Goal: Information Seeking & Learning: Learn about a topic

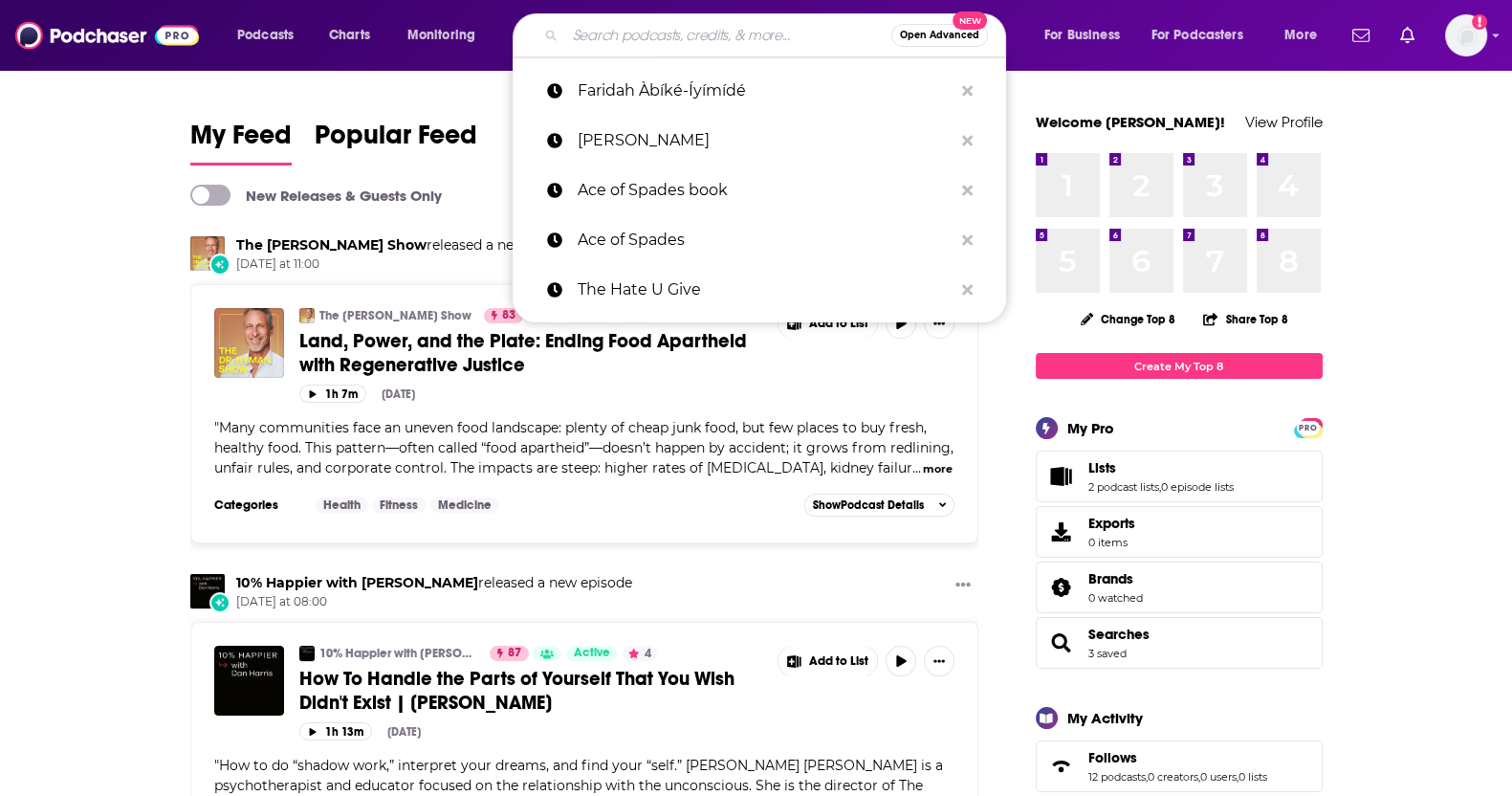
click at [737, 26] on input "Search podcasts, credits, & more..." at bounding box center [729, 35] width 326 height 30
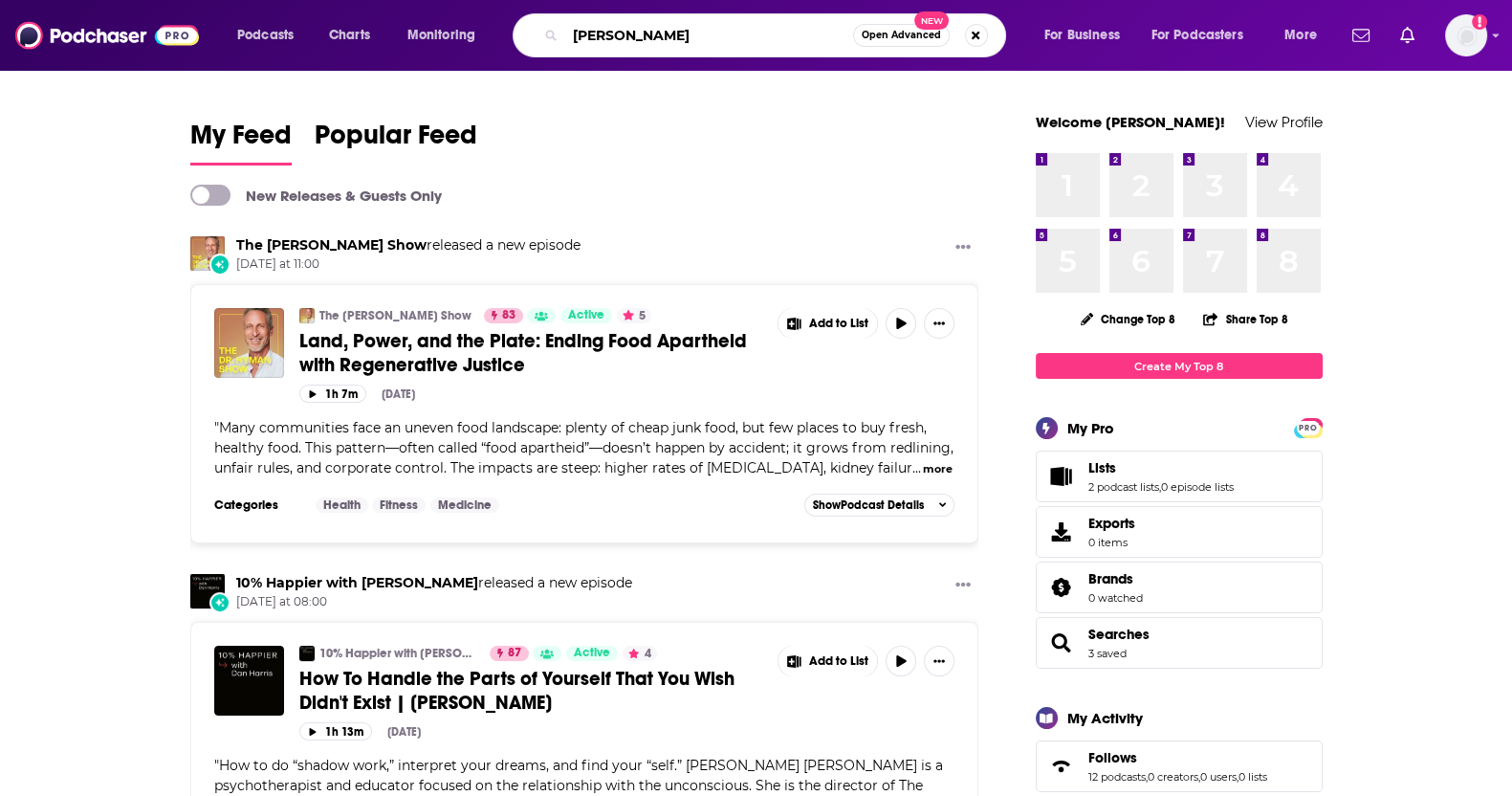
type input "[PERSON_NAME]"
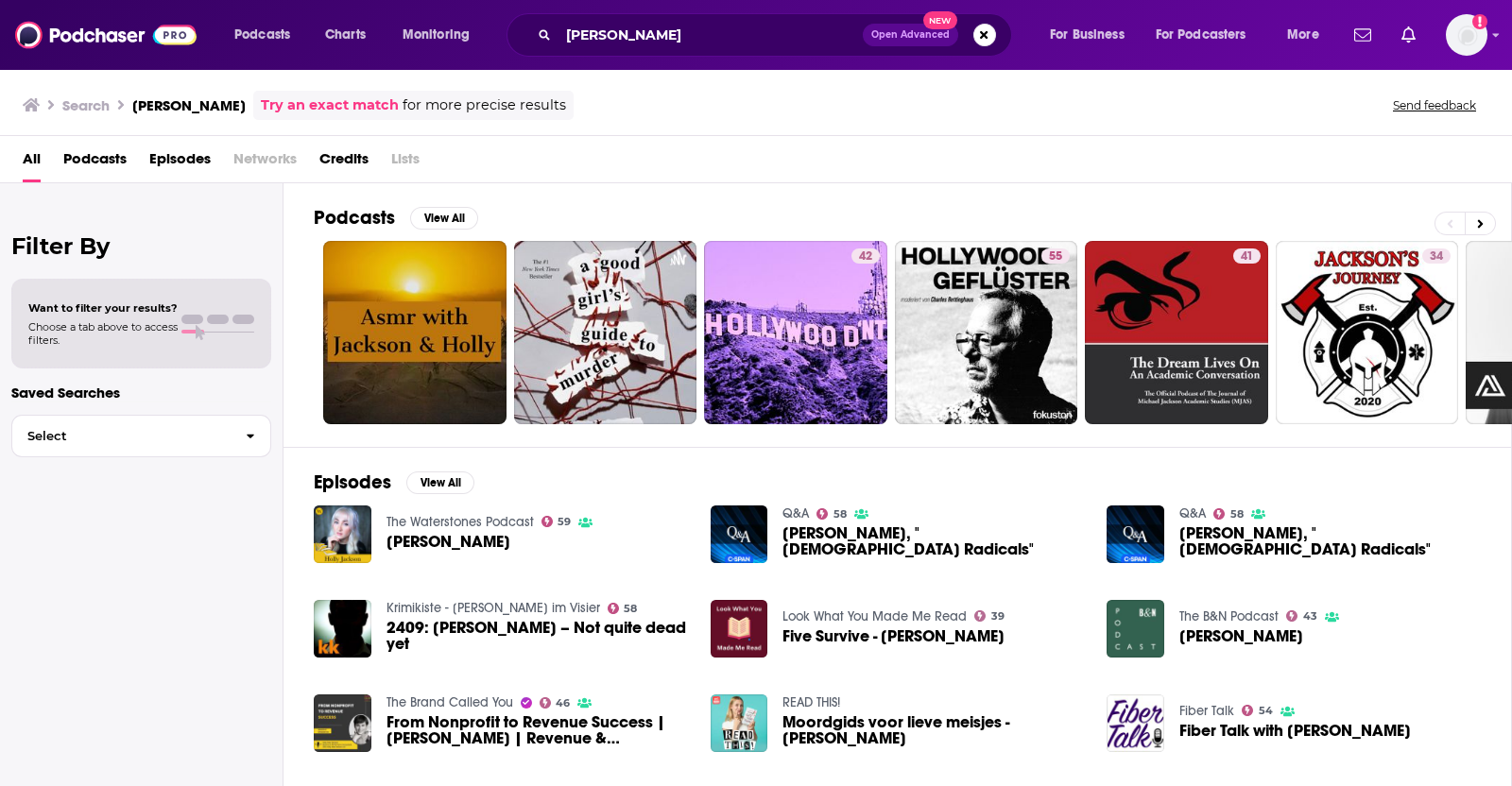
click at [411, 537] on span "[PERSON_NAME]" at bounding box center [448, 541] width 124 height 16
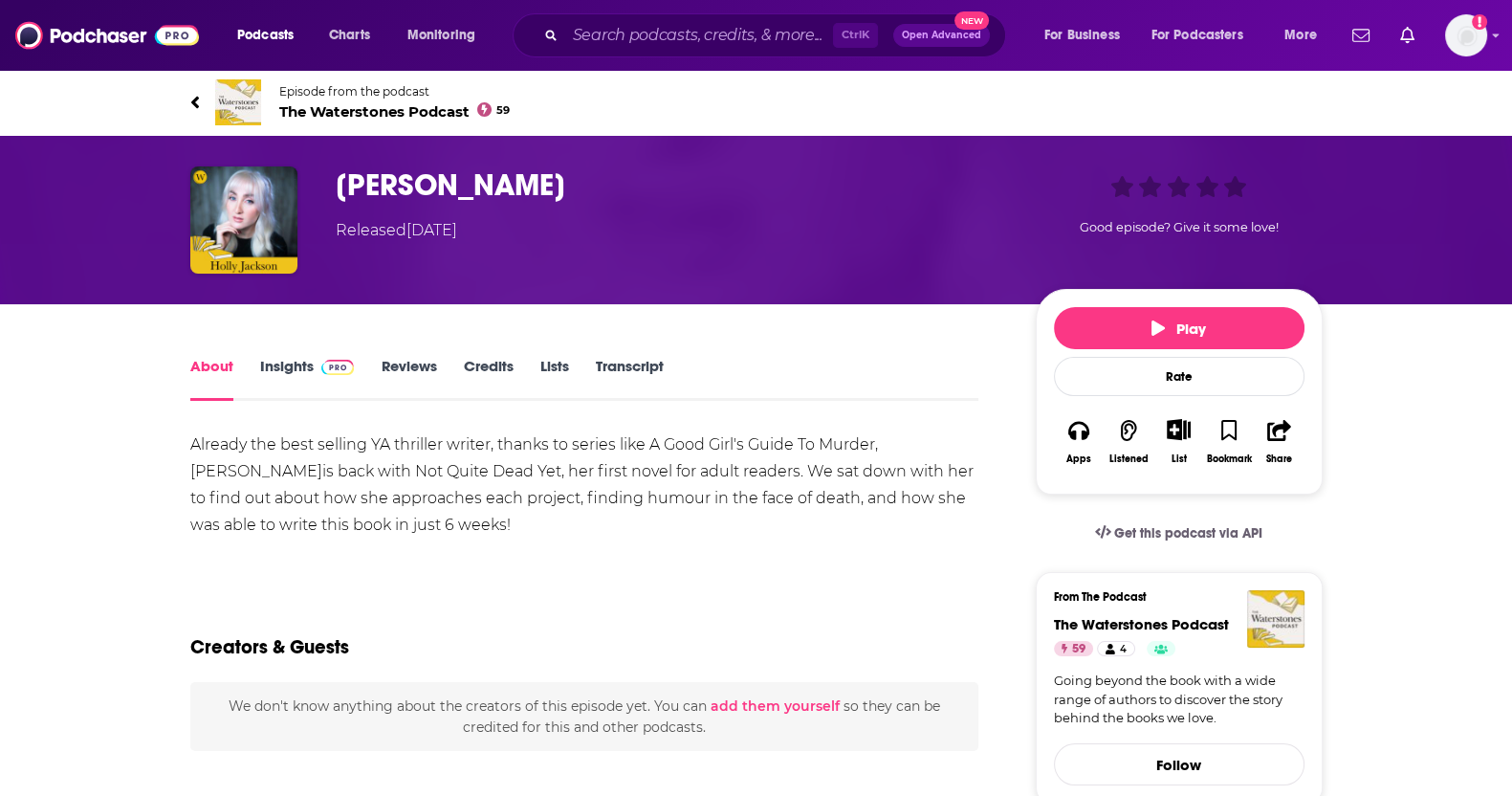
click at [488, 380] on link "Credits" at bounding box center [487, 378] width 50 height 44
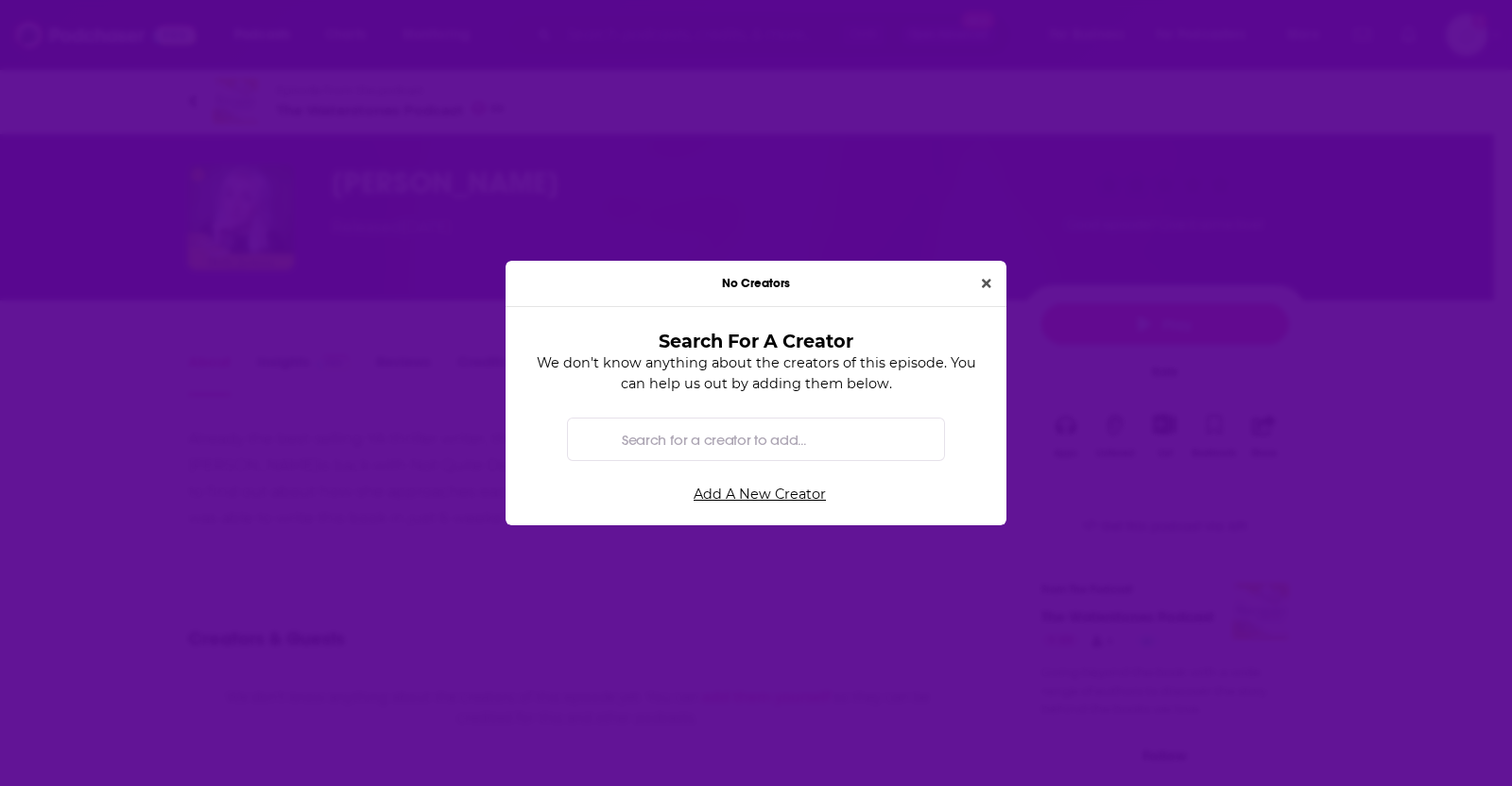
click at [984, 297] on div "No Creators" at bounding box center [756, 284] width 501 height 46
click at [994, 286] on button "Close" at bounding box center [985, 284] width 24 height 22
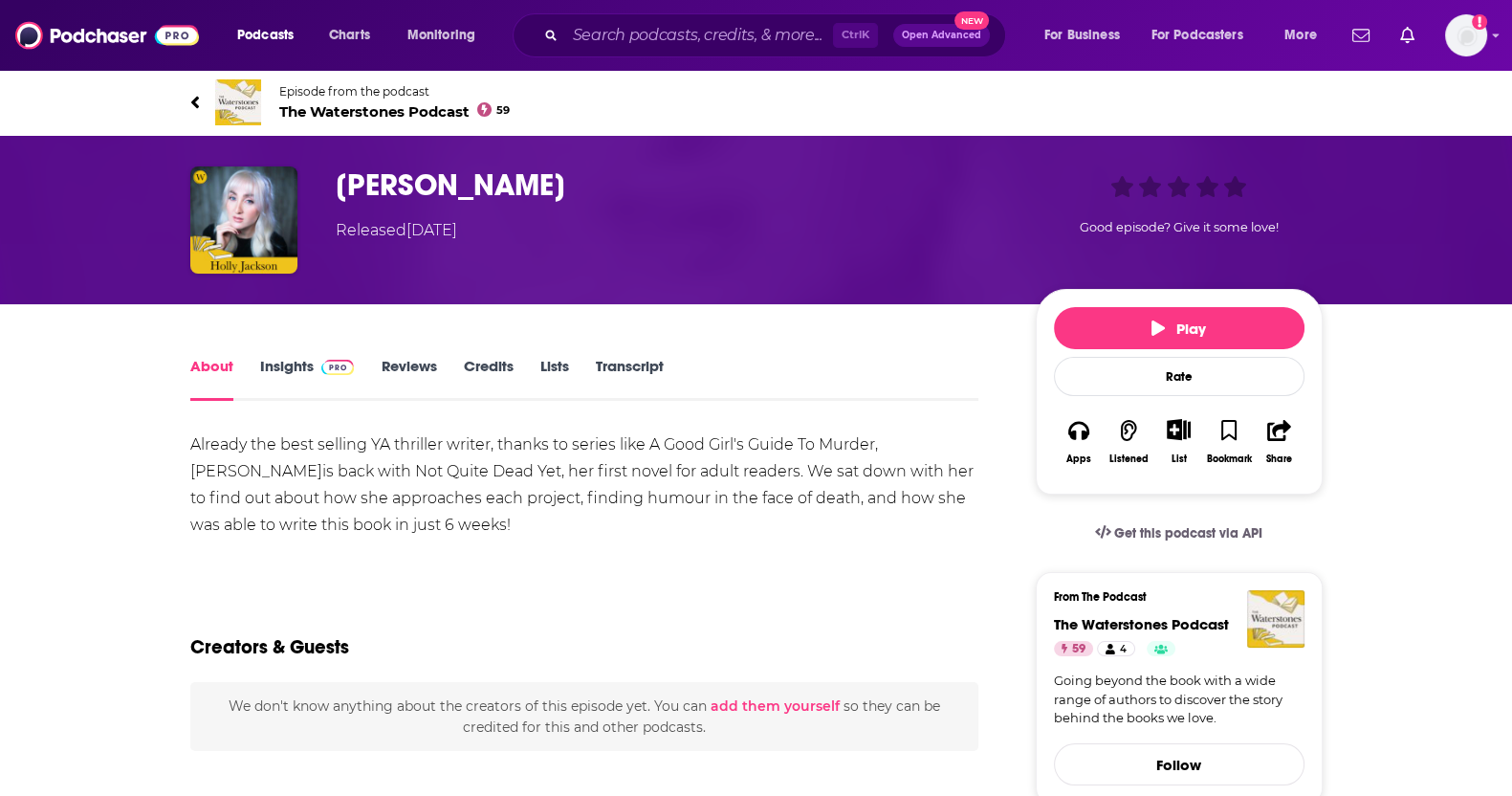
click at [189, 98] on div "Episode from the podcast The Waterstones Podcast 59 Next Episode" at bounding box center [756, 103] width 1161 height 76
click at [193, 98] on icon at bounding box center [195, 103] width 10 height 20
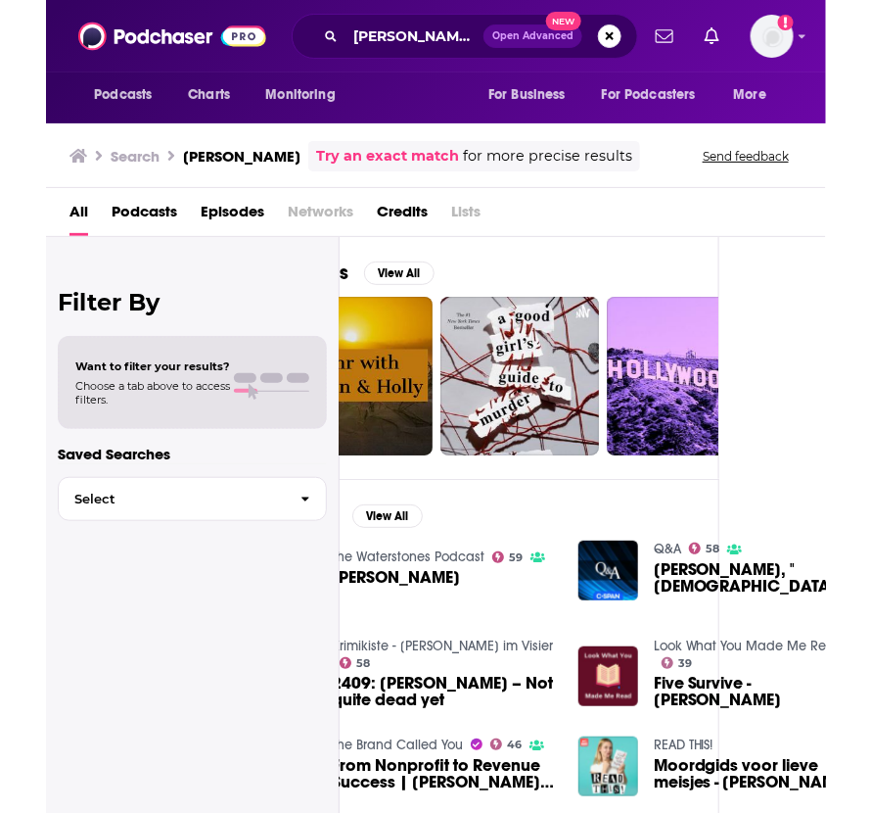
scroll to position [0, 107]
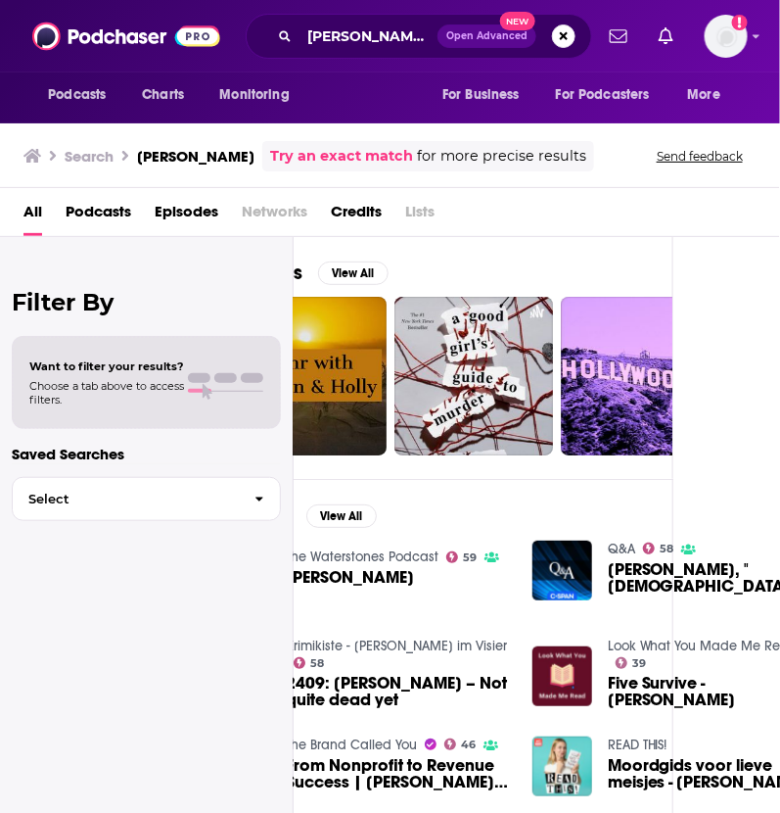
click at [196, 198] on span "Episodes" at bounding box center [187, 216] width 64 height 40
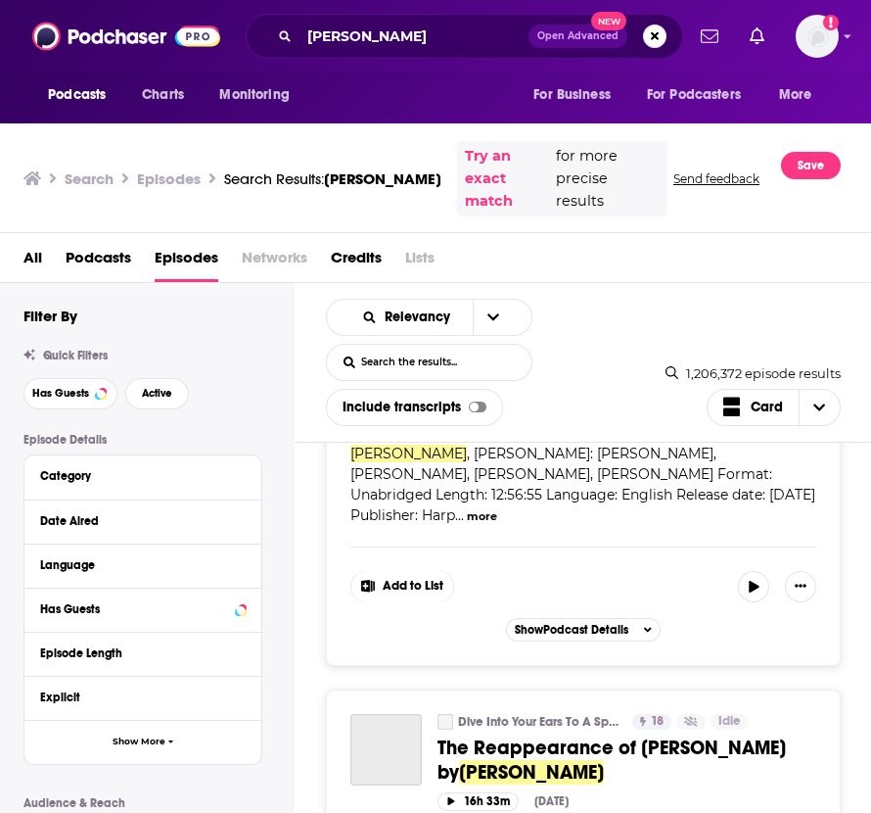
scroll to position [9665, 0]
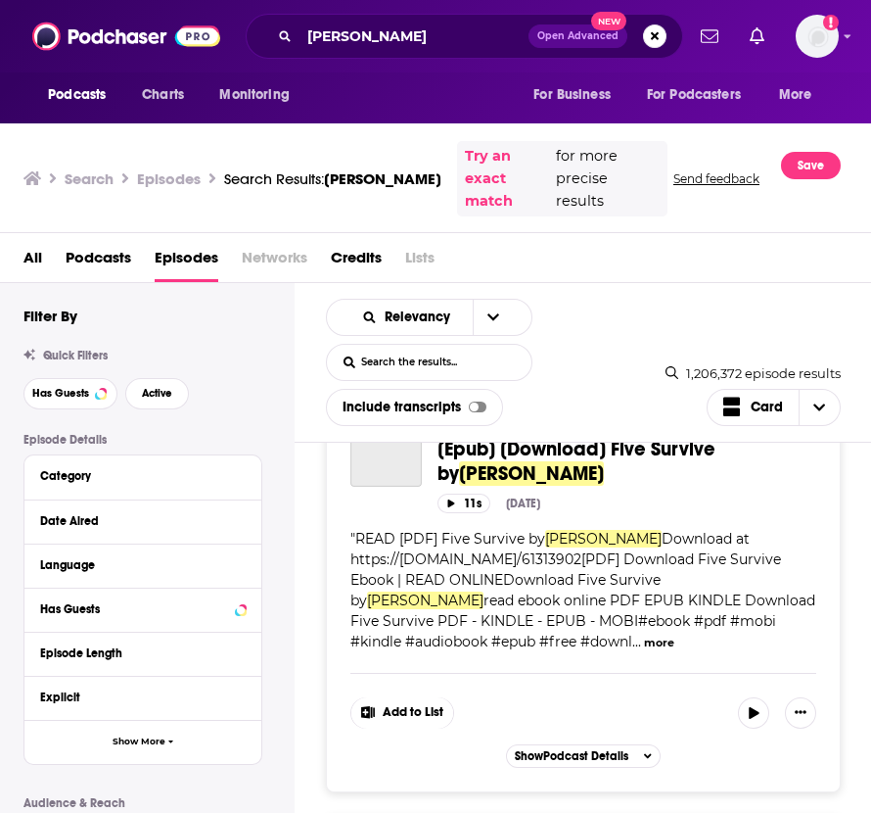
scroll to position [19652, 0]
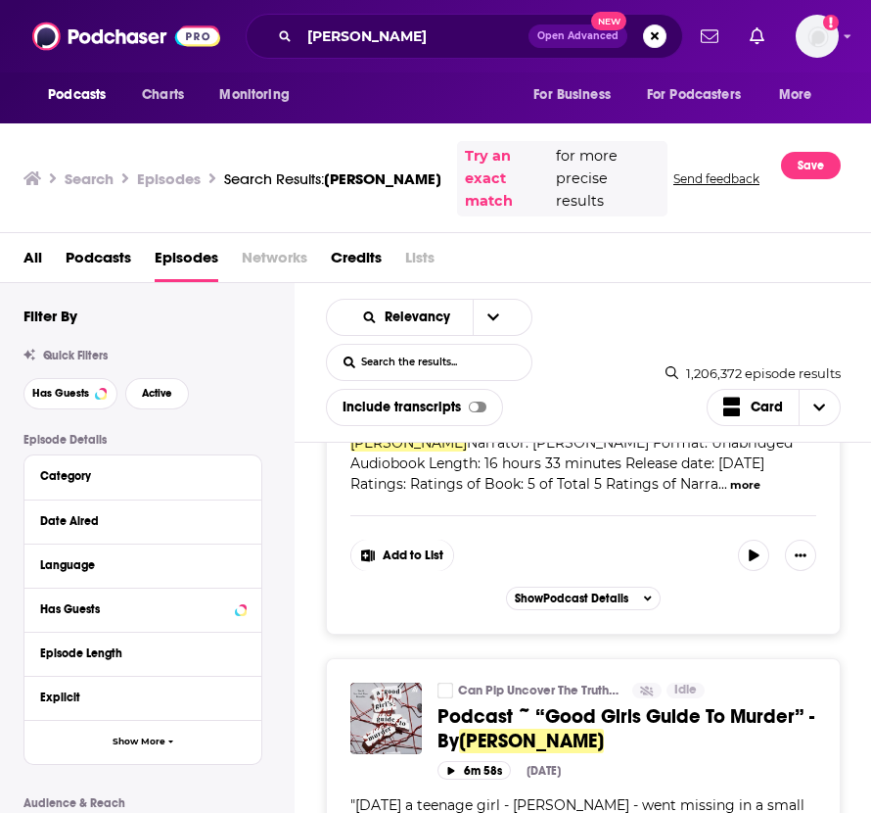
scroll to position [27658, 0]
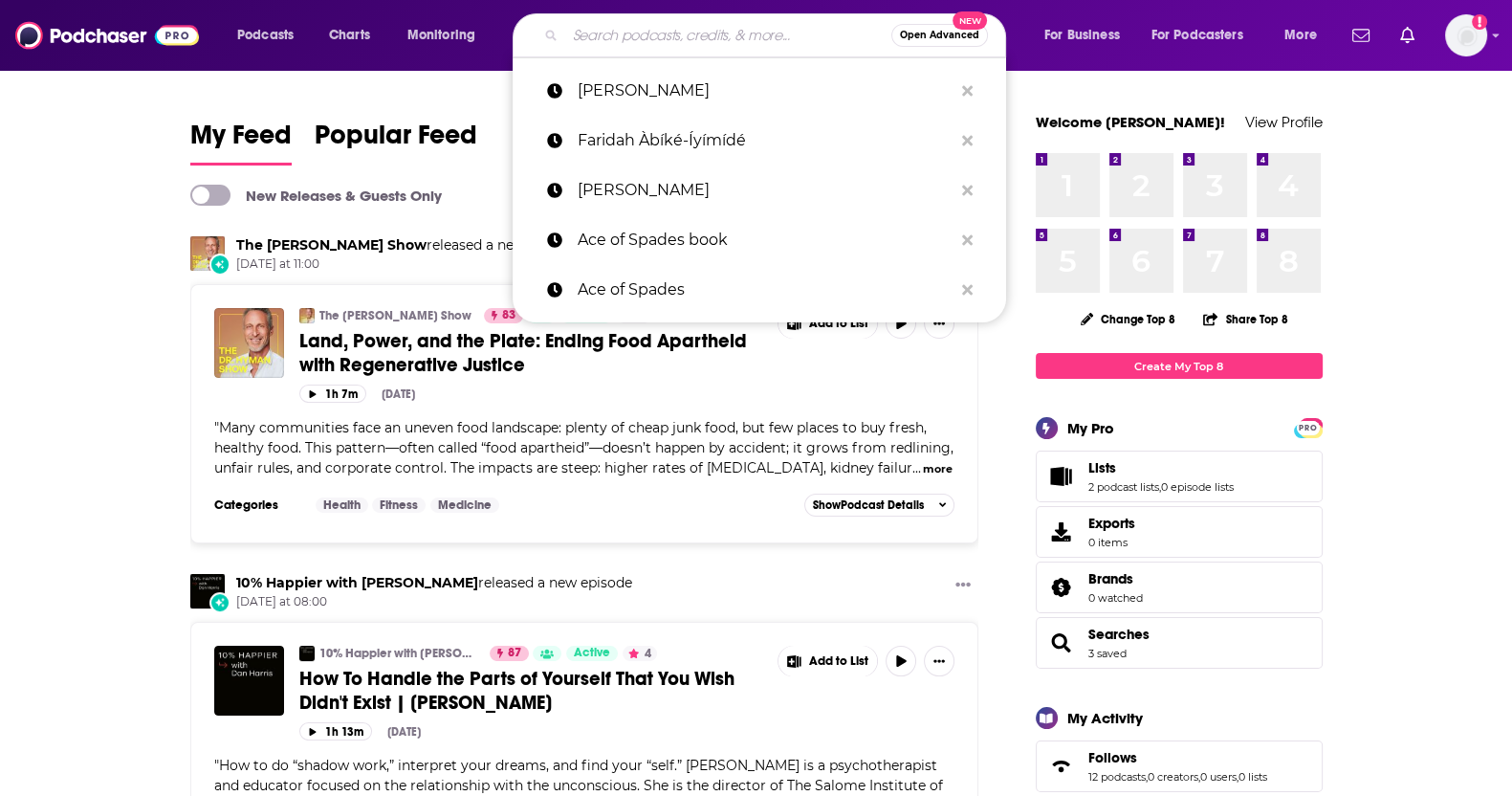
click at [746, 39] on input "Search podcasts, credits, & more..." at bounding box center [729, 35] width 326 height 30
type input "S"
type input "T"
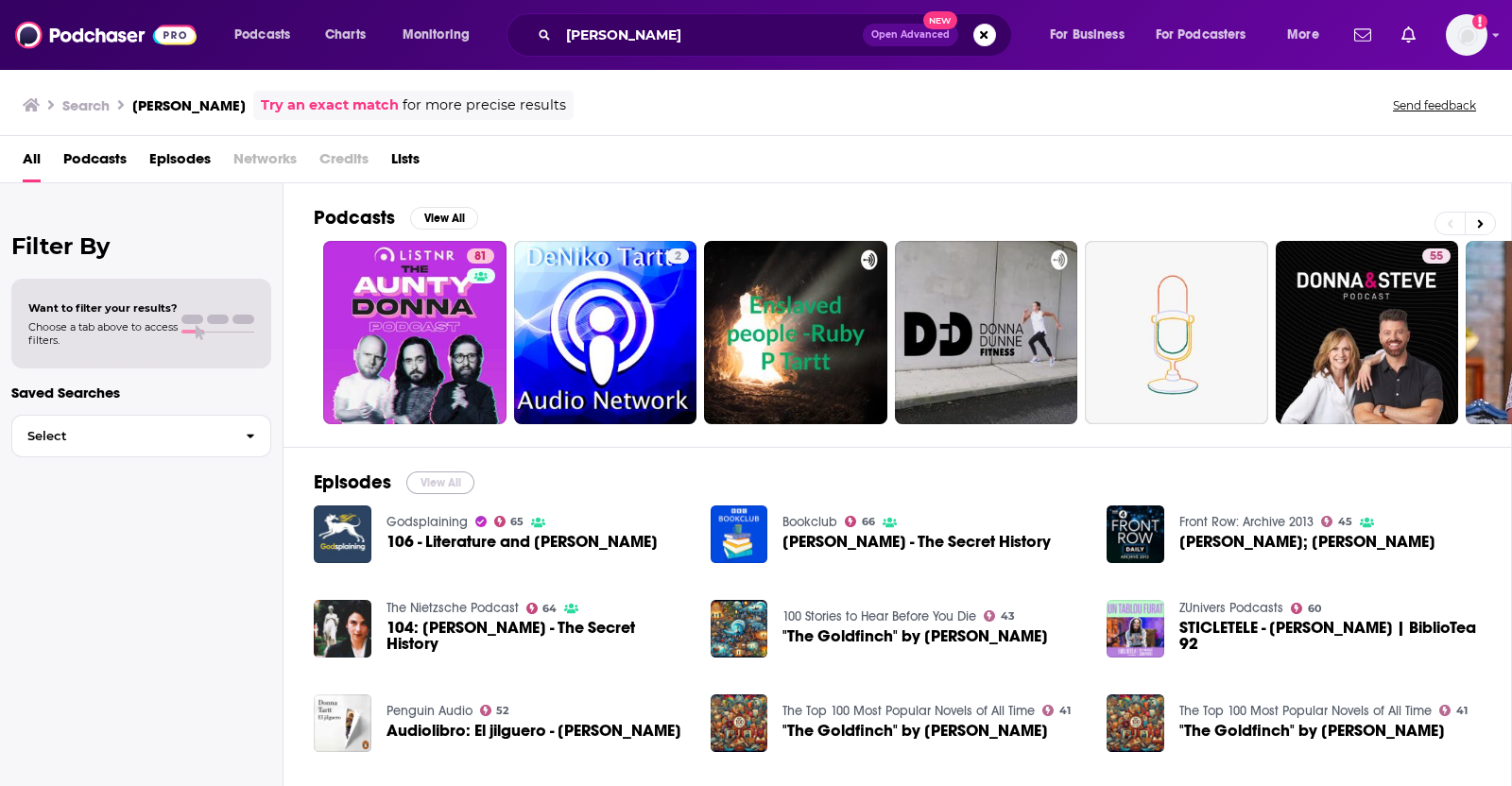
click at [458, 473] on button "View All" at bounding box center [440, 482] width 68 height 22
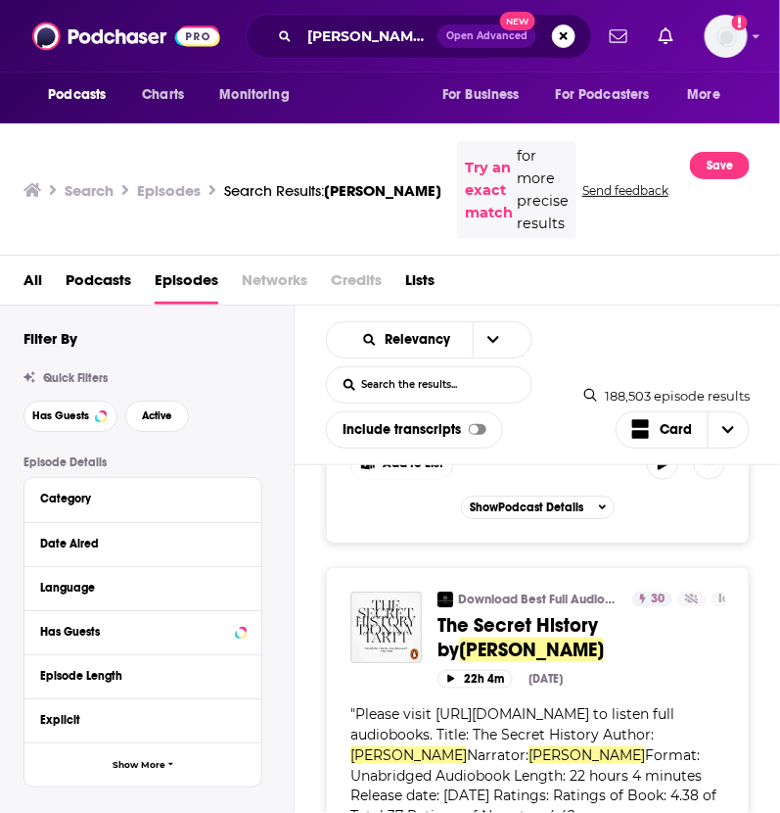
scroll to position [9287, 0]
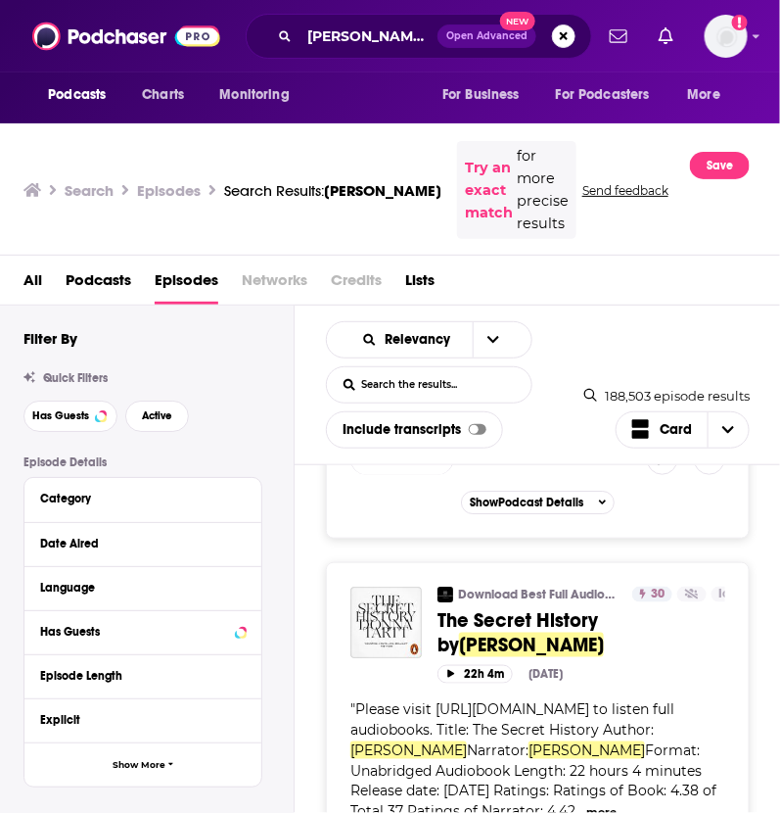
drag, startPoint x: 422, startPoint y: 54, endPoint x: 386, endPoint y: 36, distance: 40.3
click at [386, 36] on div "Donna Tartt Open Advanced New" at bounding box center [419, 36] width 347 height 45
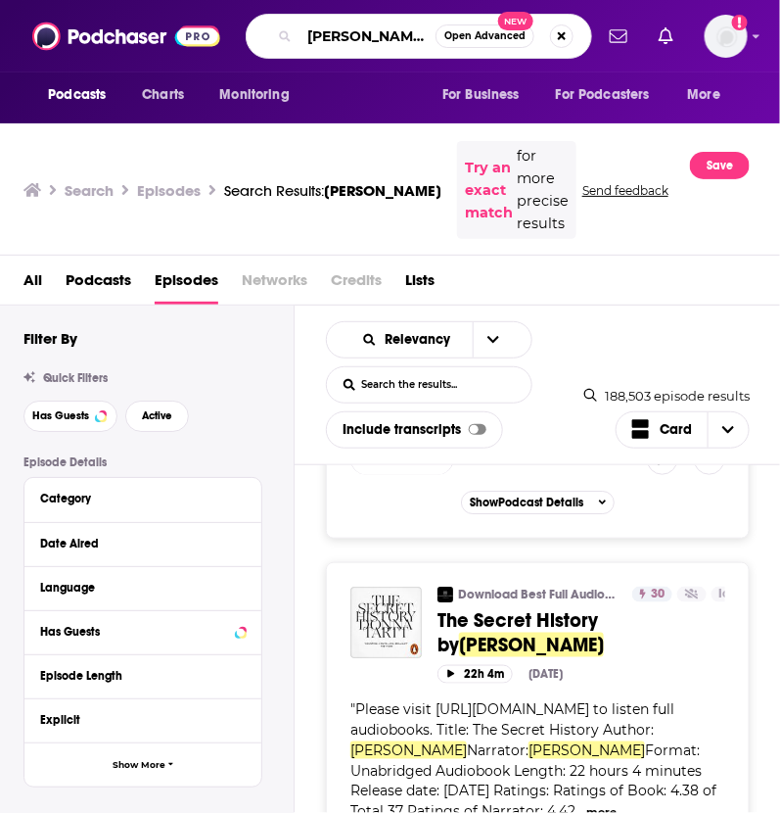
click at [386, 36] on input "Donna Tartt" at bounding box center [368, 36] width 136 height 31
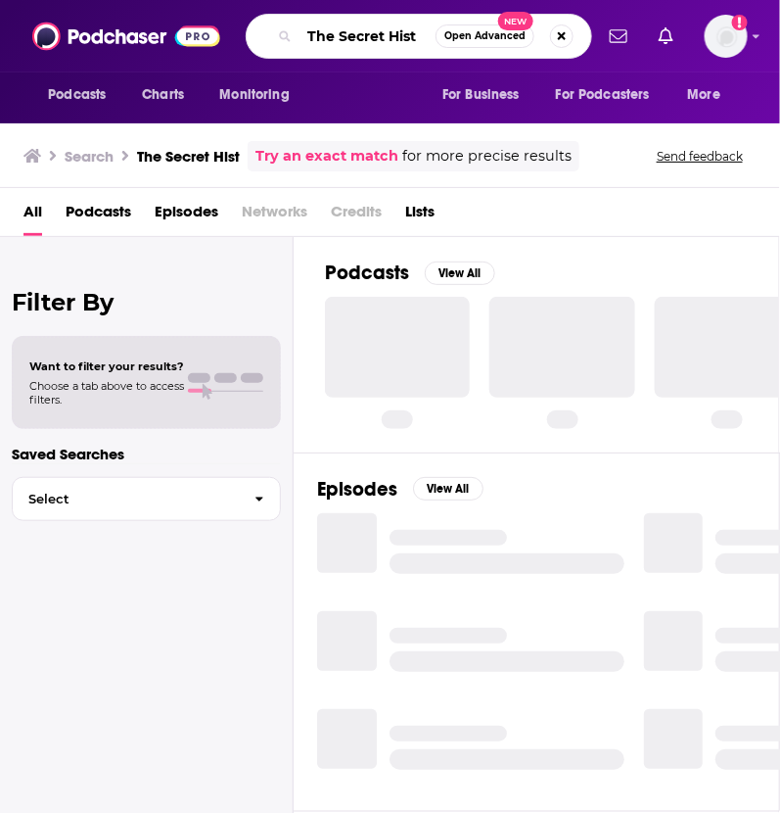
click at [401, 29] on input "The Secret Hist" at bounding box center [368, 36] width 136 height 31
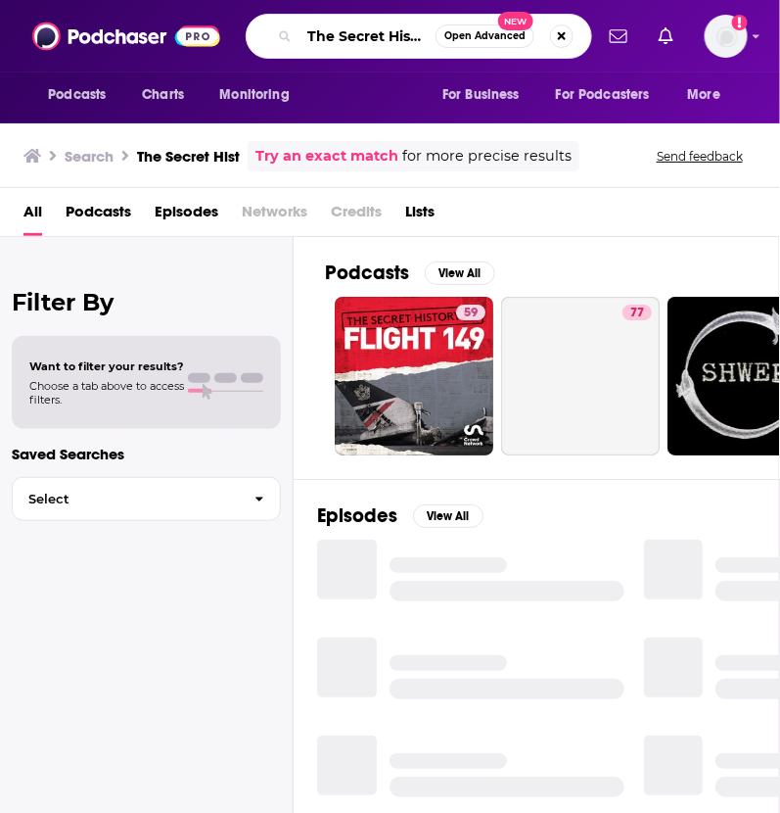
scroll to position [0, 11]
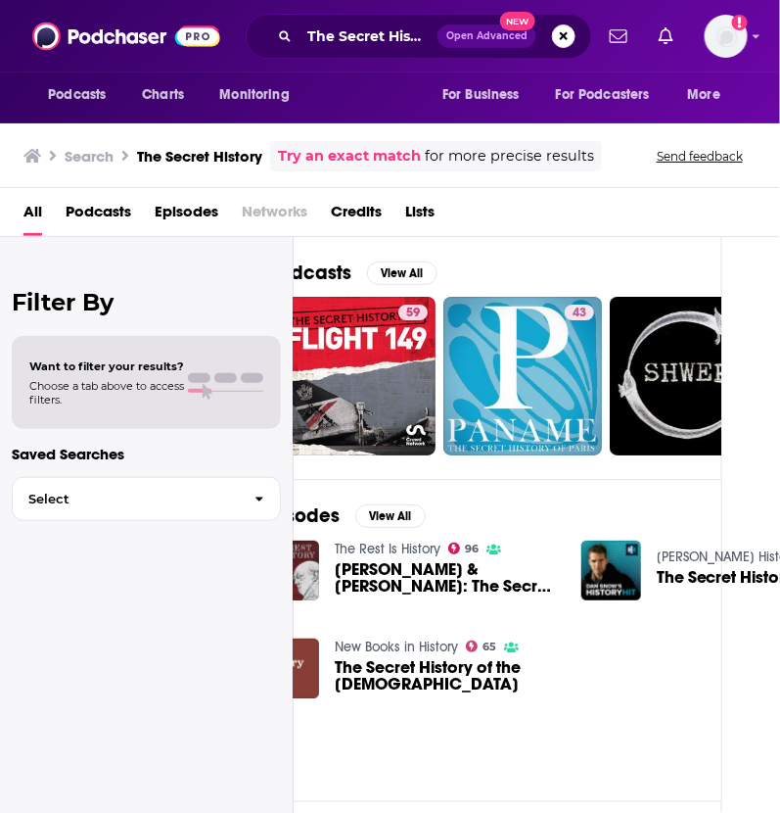
scroll to position [0, 12]
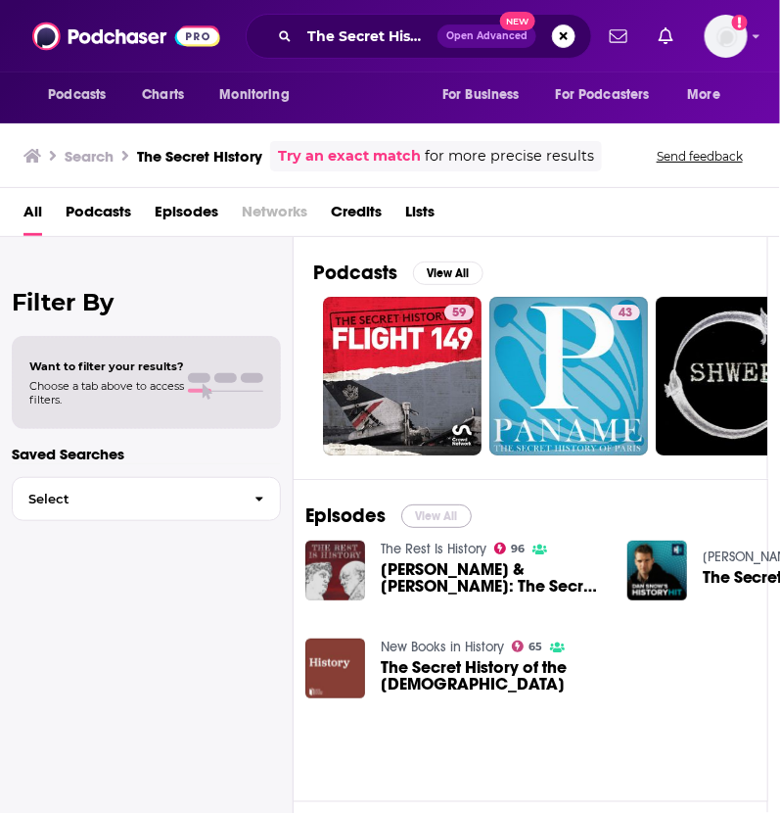
click at [439, 523] on button "View All" at bounding box center [436, 515] width 70 height 23
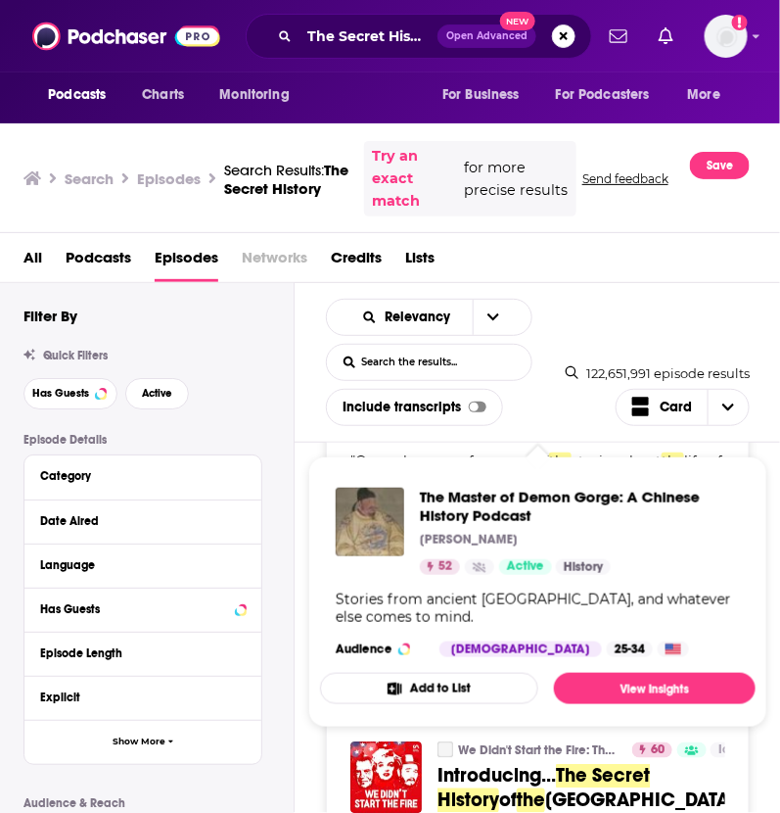
scroll to position [5836, 0]
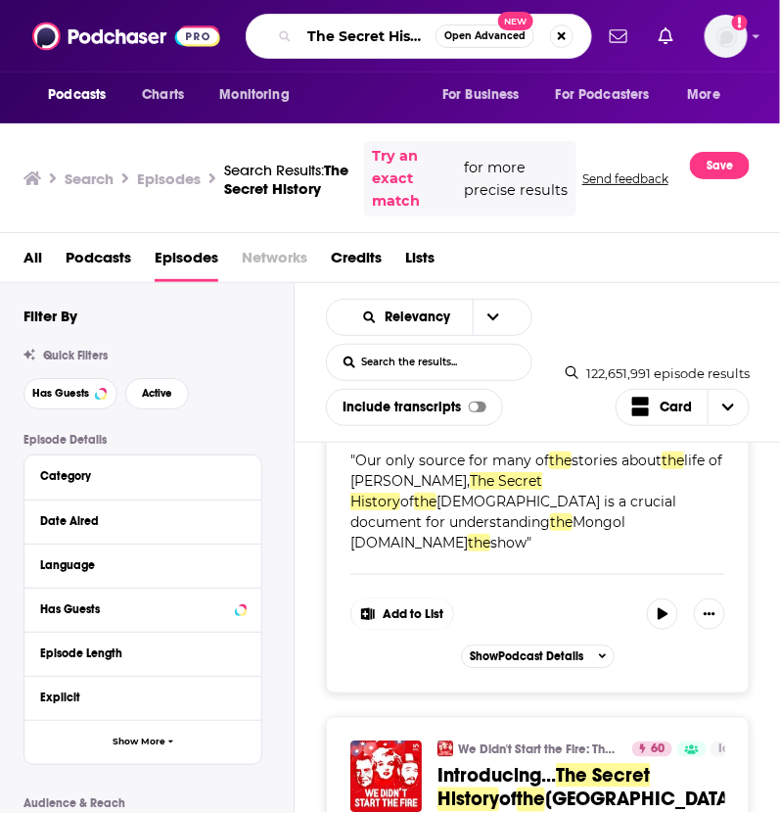
click at [375, 32] on input "The Secret History" at bounding box center [368, 36] width 136 height 31
type input "a"
type input "k"
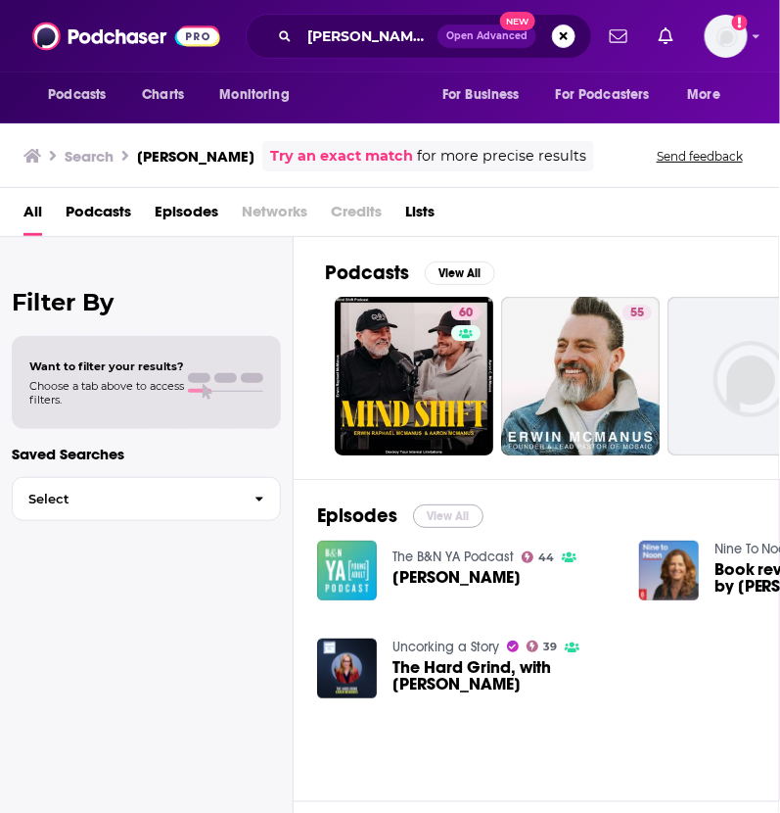
click at [436, 516] on button "View All" at bounding box center [448, 515] width 70 height 23
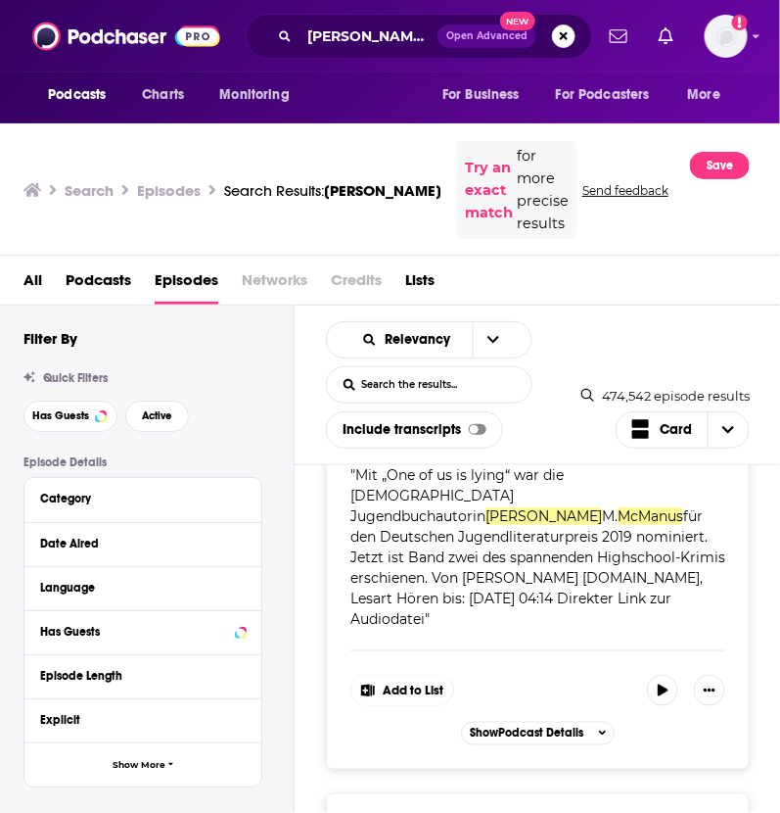
scroll to position [10149, 0]
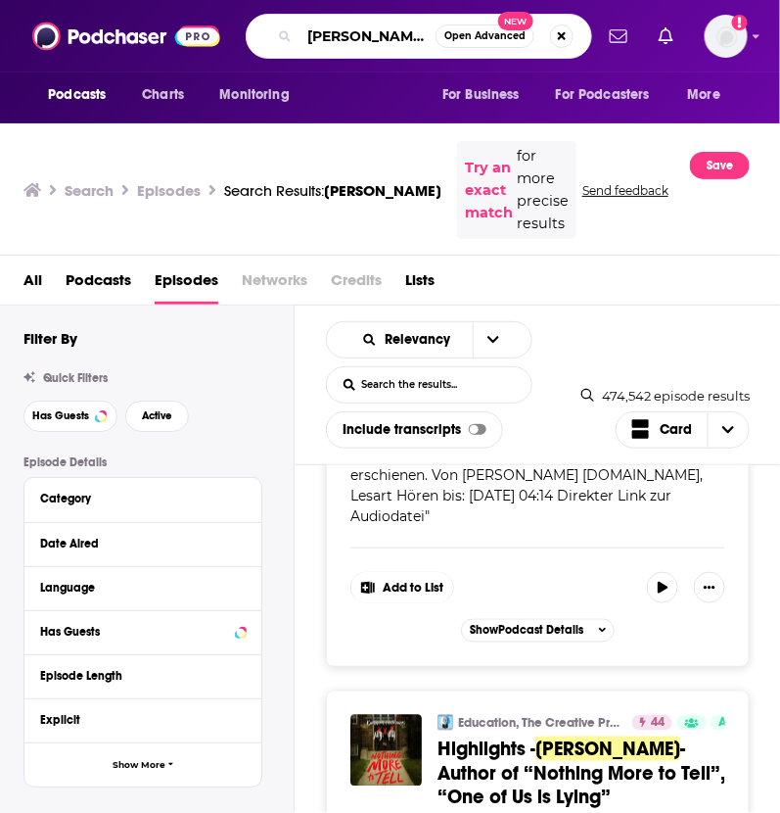
click at [358, 46] on input "Karen McManus" at bounding box center [368, 36] width 136 height 31
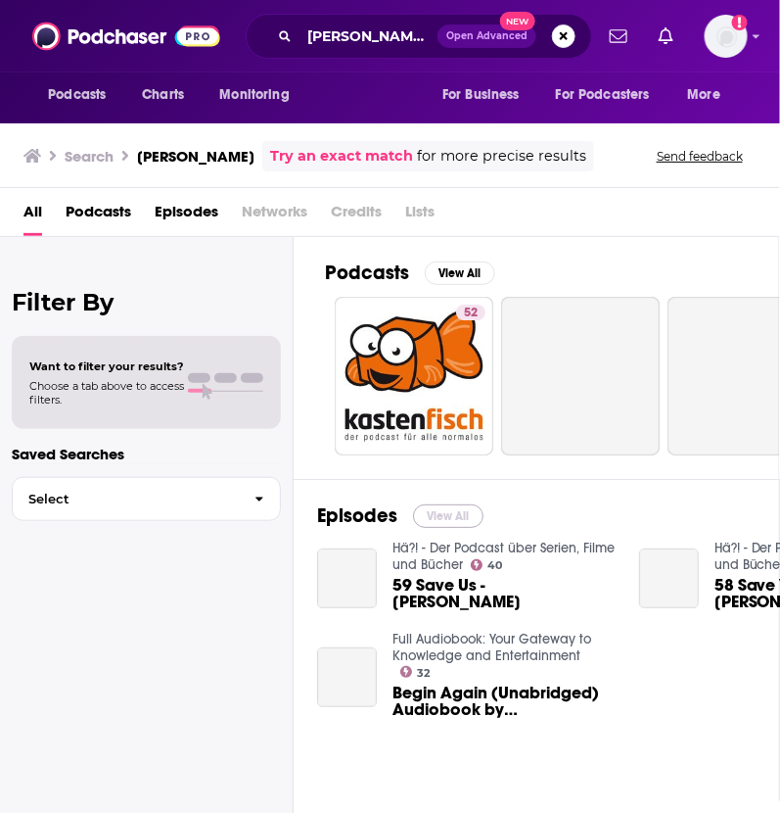
click at [451, 504] on button "View All" at bounding box center [448, 515] width 70 height 23
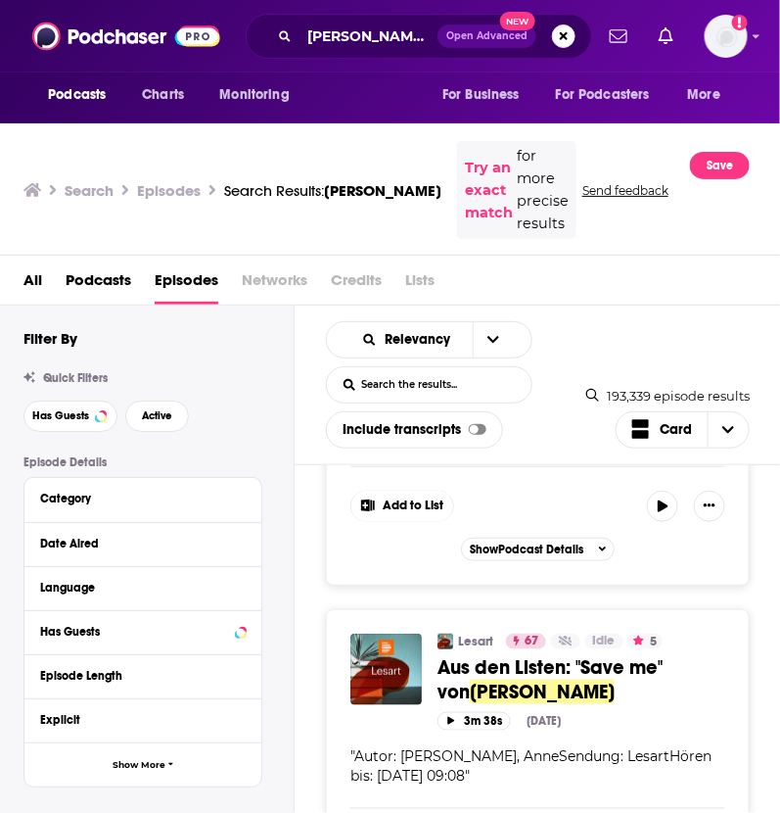
scroll to position [1955, 0]
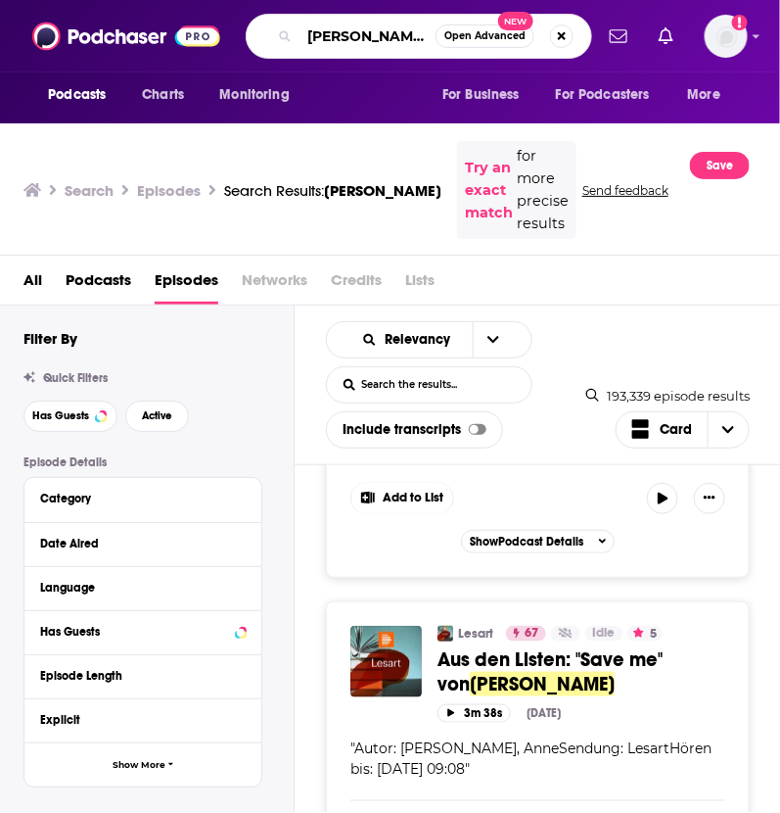
click at [394, 47] on input "Mona Kasten" at bounding box center [368, 36] width 136 height 31
type input "Maxton Hall"
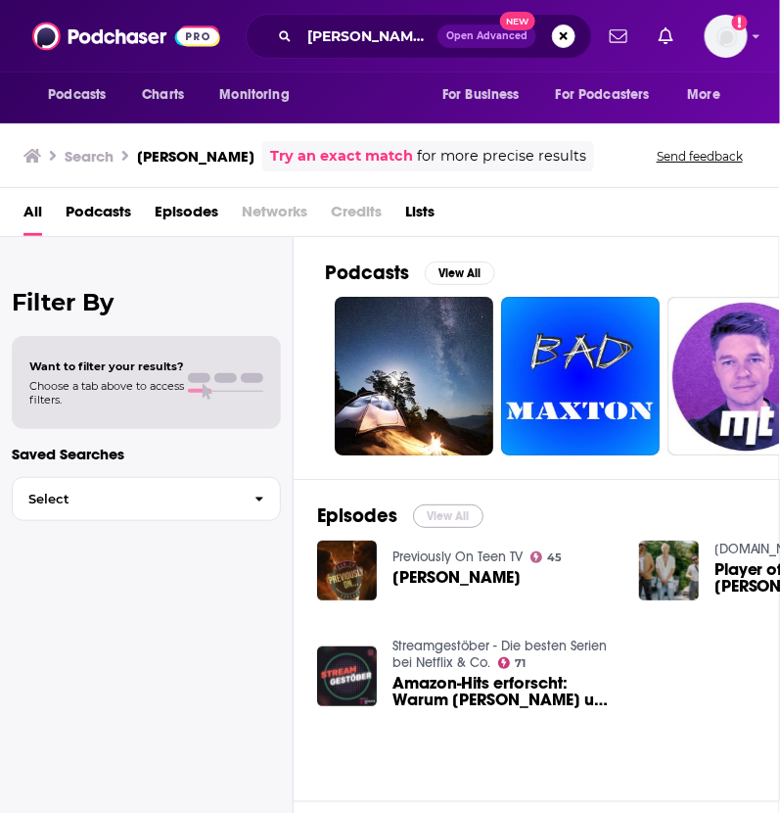
click at [452, 511] on button "View All" at bounding box center [448, 515] width 70 height 23
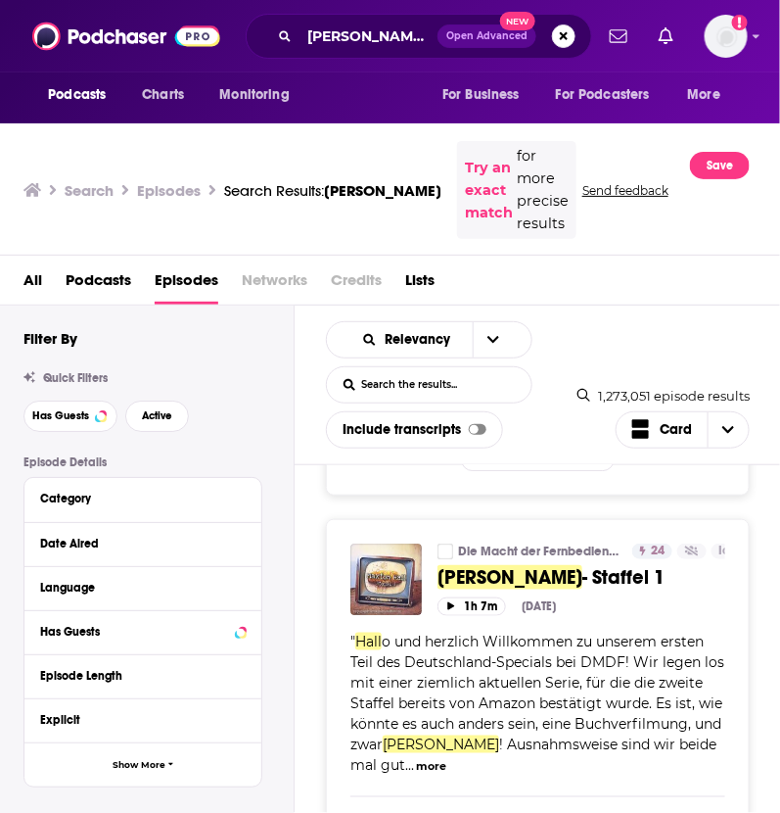
scroll to position [2976, 0]
